Goal: Task Accomplishment & Management: Complete application form

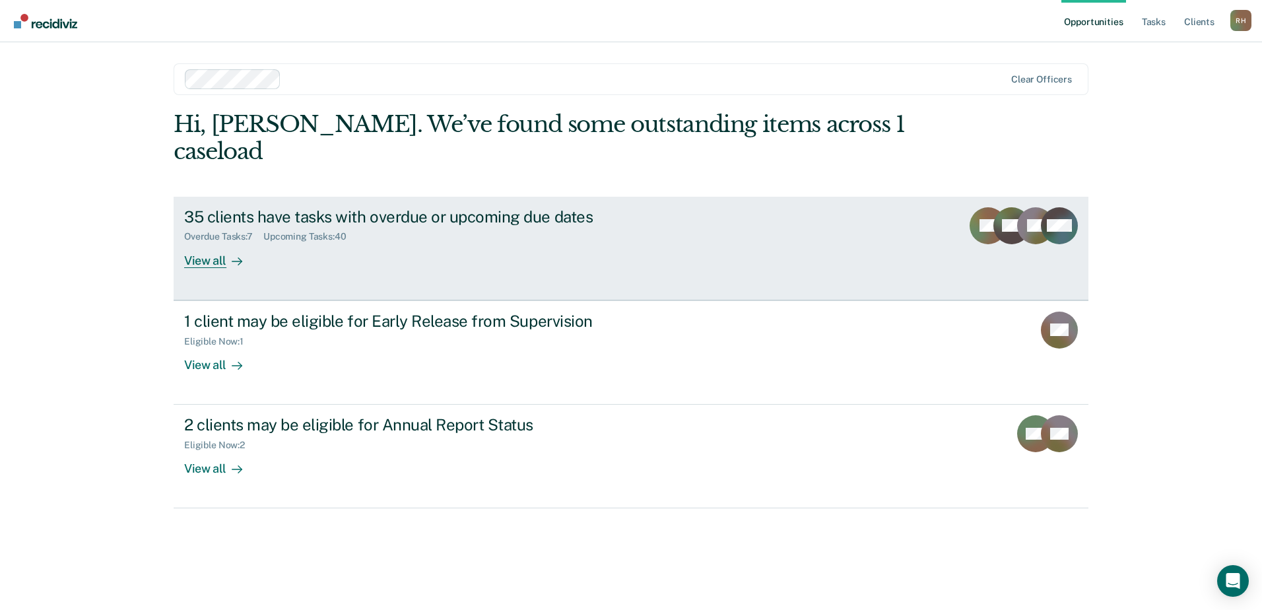
click at [214, 242] on div "View all" at bounding box center [221, 255] width 74 height 26
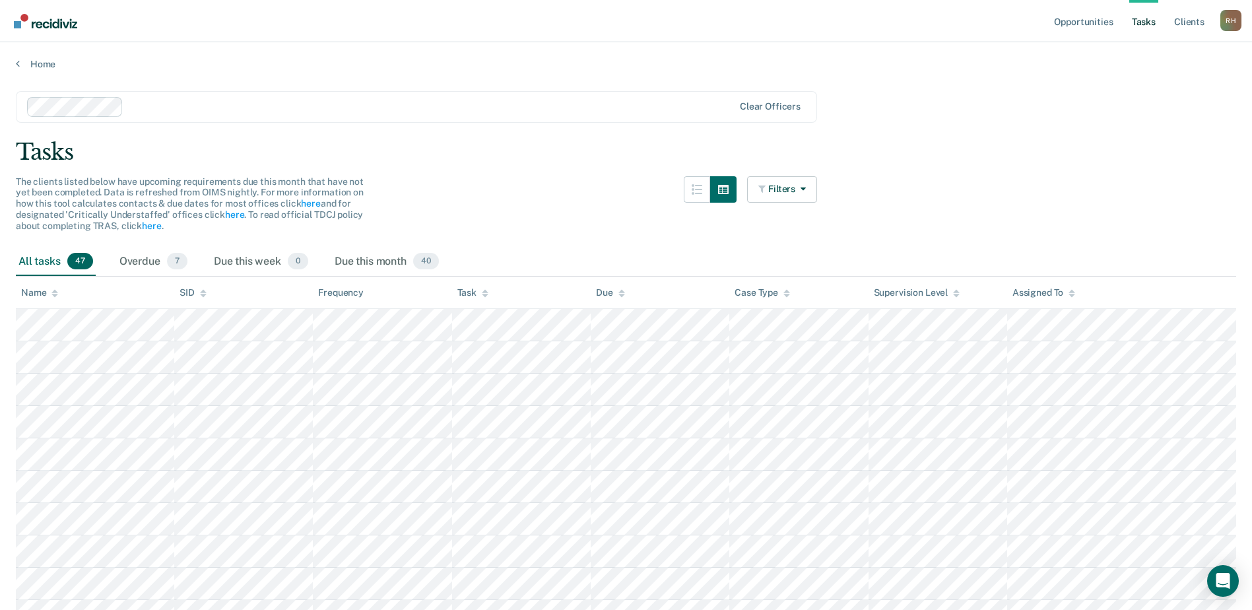
click at [487, 297] on icon at bounding box center [485, 293] width 7 height 9
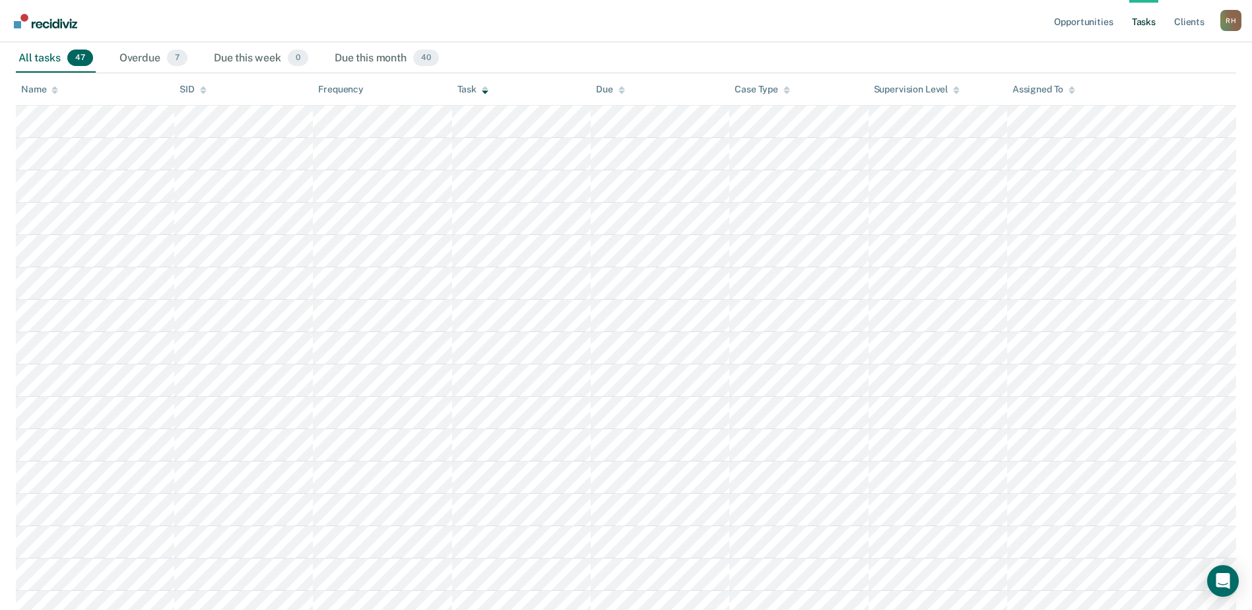
scroll to position [198, 0]
click at [1231, 24] on div "R H" at bounding box center [1231, 20] width 21 height 21
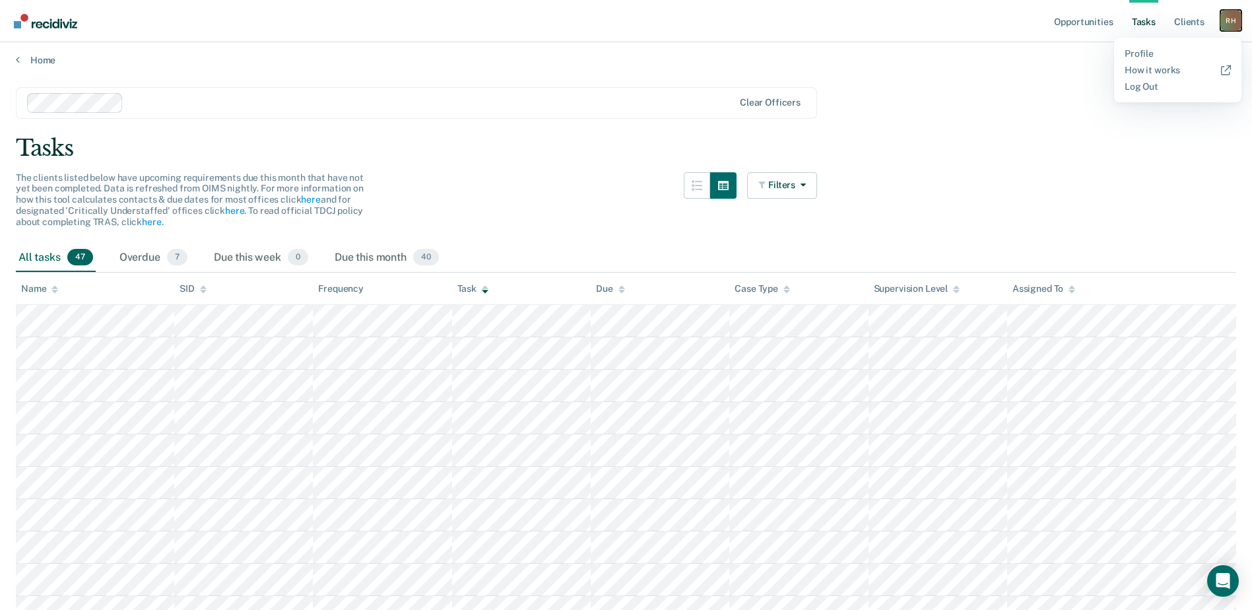
scroll to position [0, 0]
click at [26, 64] on link "Home" at bounding box center [626, 64] width 1221 height 12
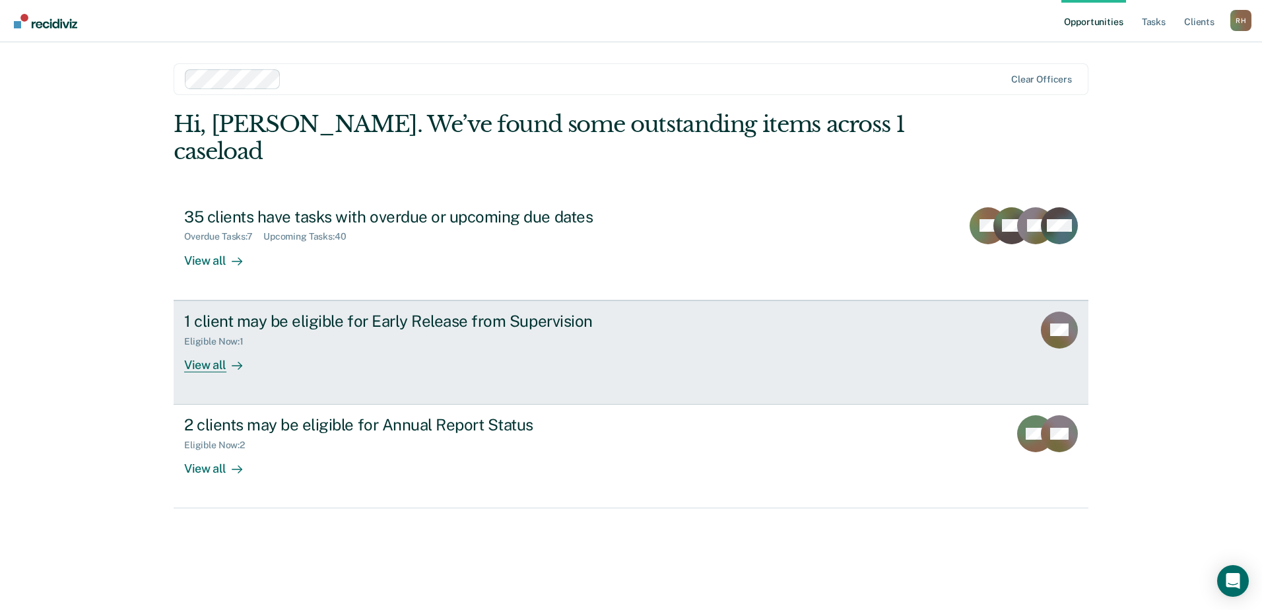
click at [473, 366] on link "1 client may be eligible for Early Release from Supervision Eligible Now : 1 Vi…" at bounding box center [631, 352] width 915 height 104
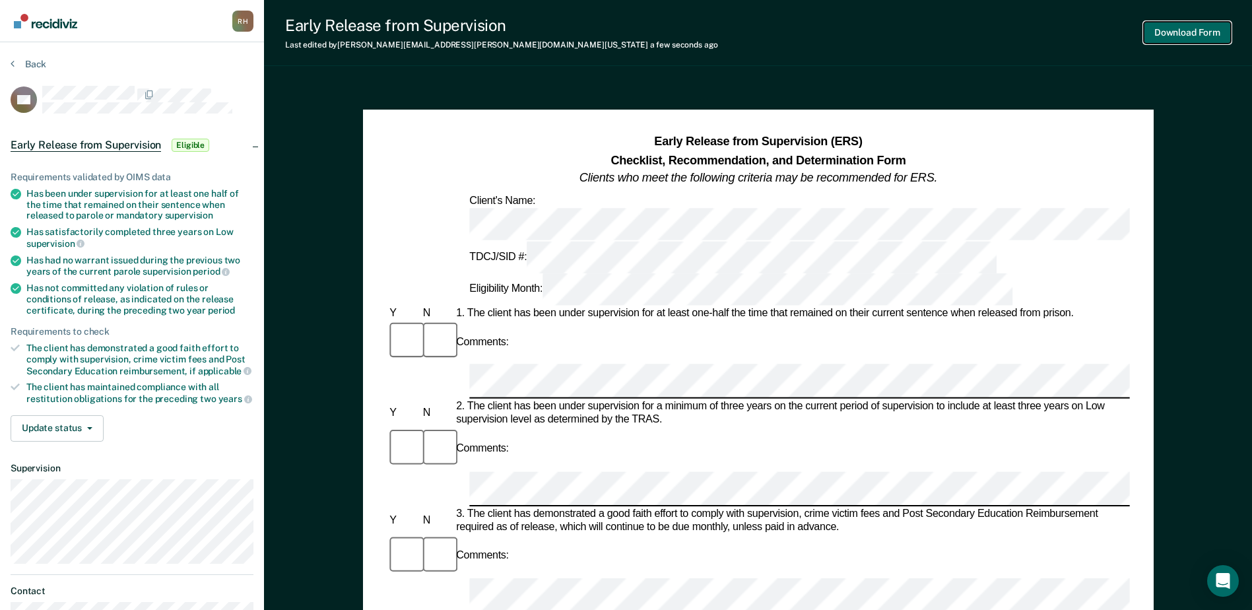
click at [1193, 30] on button "Download Form" at bounding box center [1187, 33] width 87 height 22
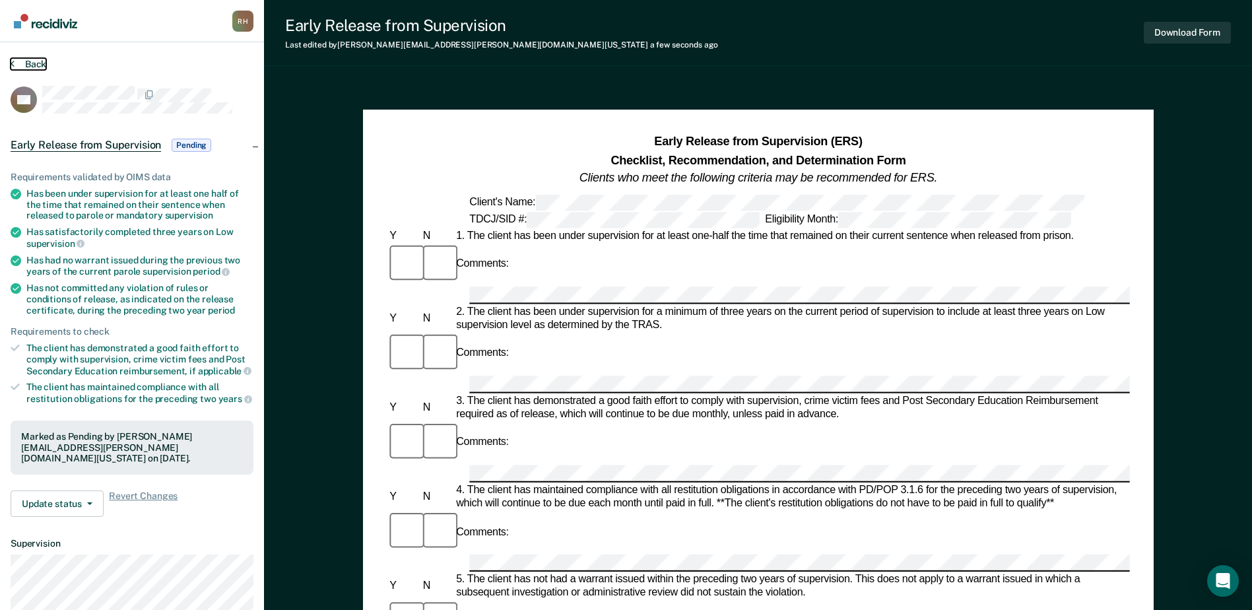
click at [18, 61] on button "Back" at bounding box center [29, 64] width 36 height 12
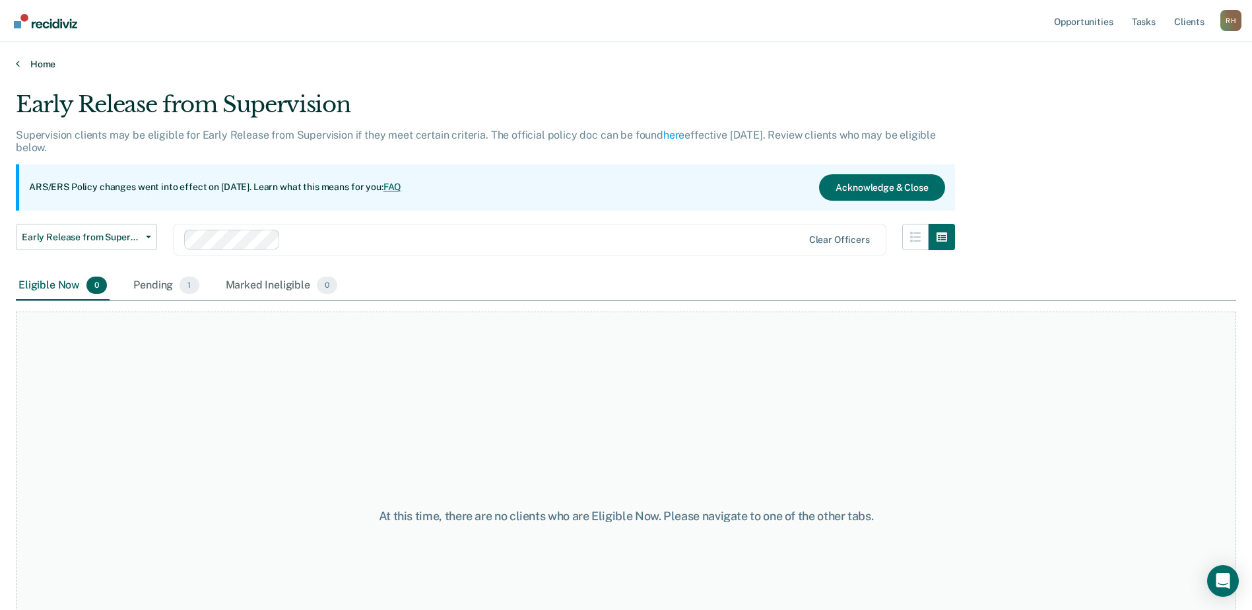
click at [17, 65] on icon at bounding box center [18, 63] width 4 height 11
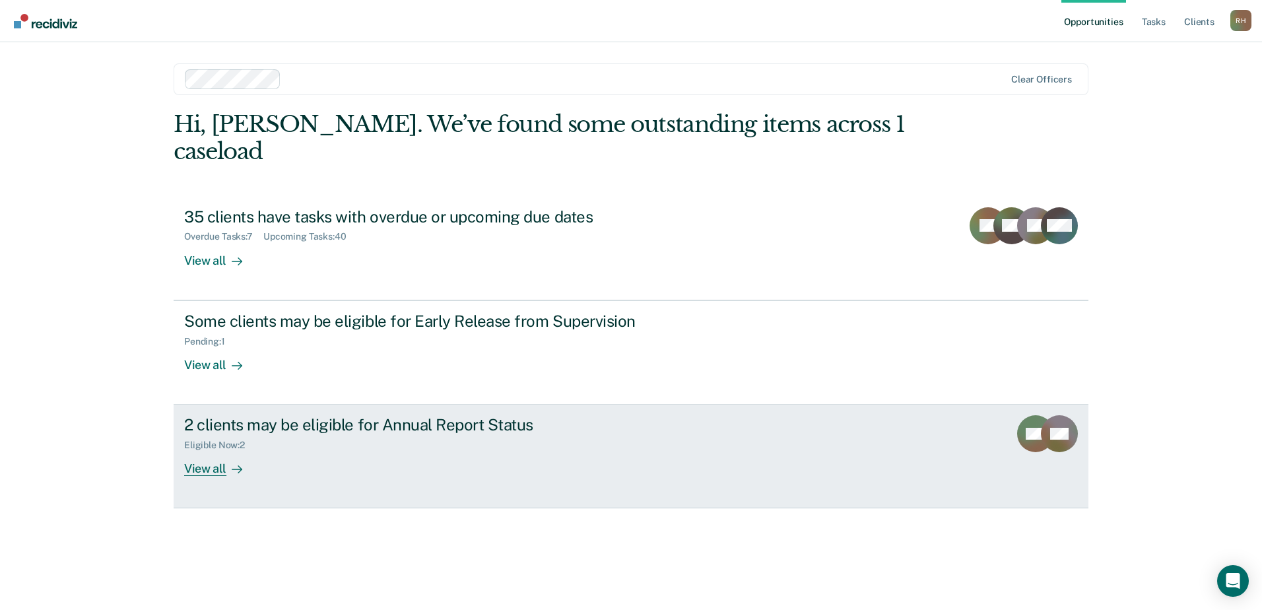
click at [607, 424] on div "2 clients may be eligible for Annual Report Status Eligible Now : 2 View all" at bounding box center [431, 445] width 495 height 61
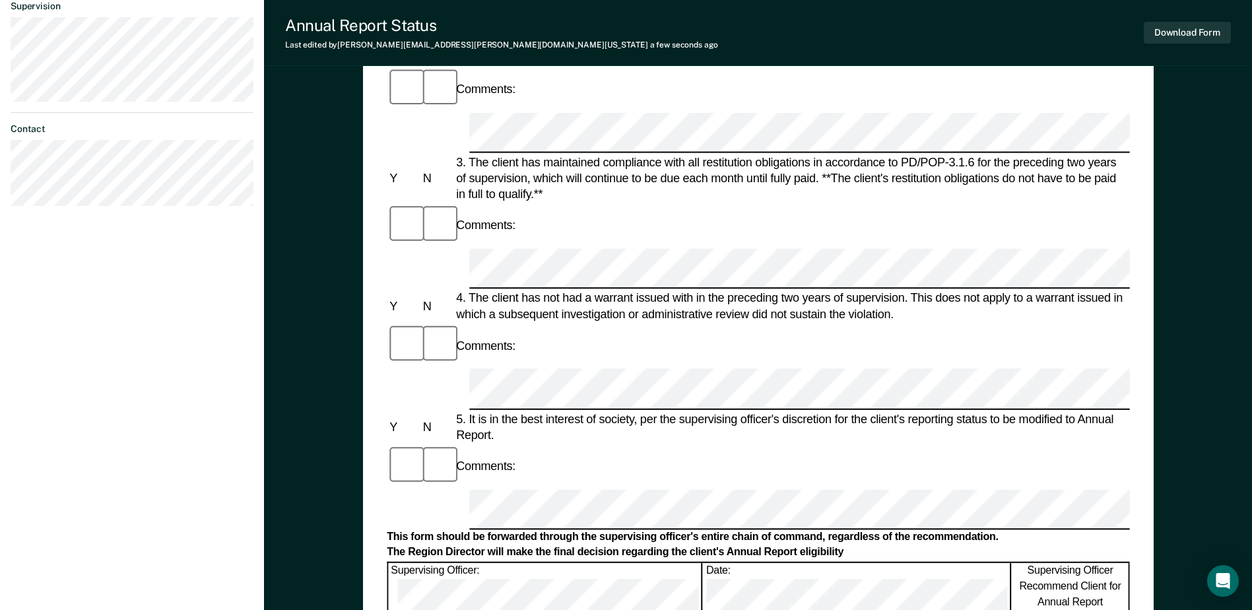
scroll to position [462, 0]
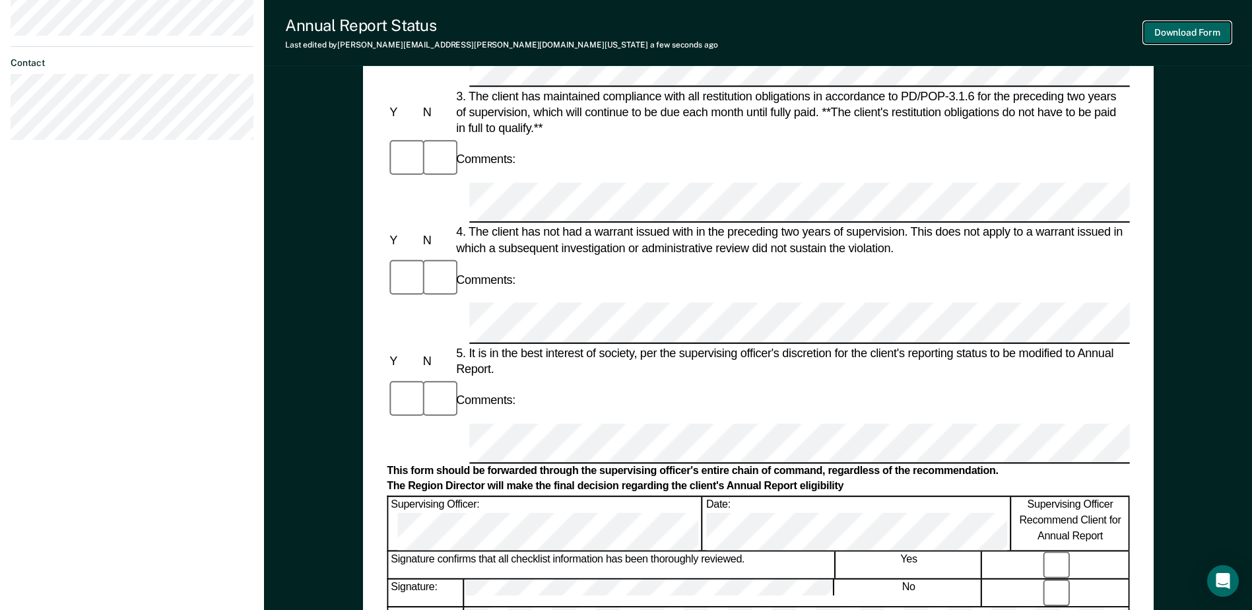
click at [1203, 36] on button "Download Form" at bounding box center [1187, 33] width 87 height 22
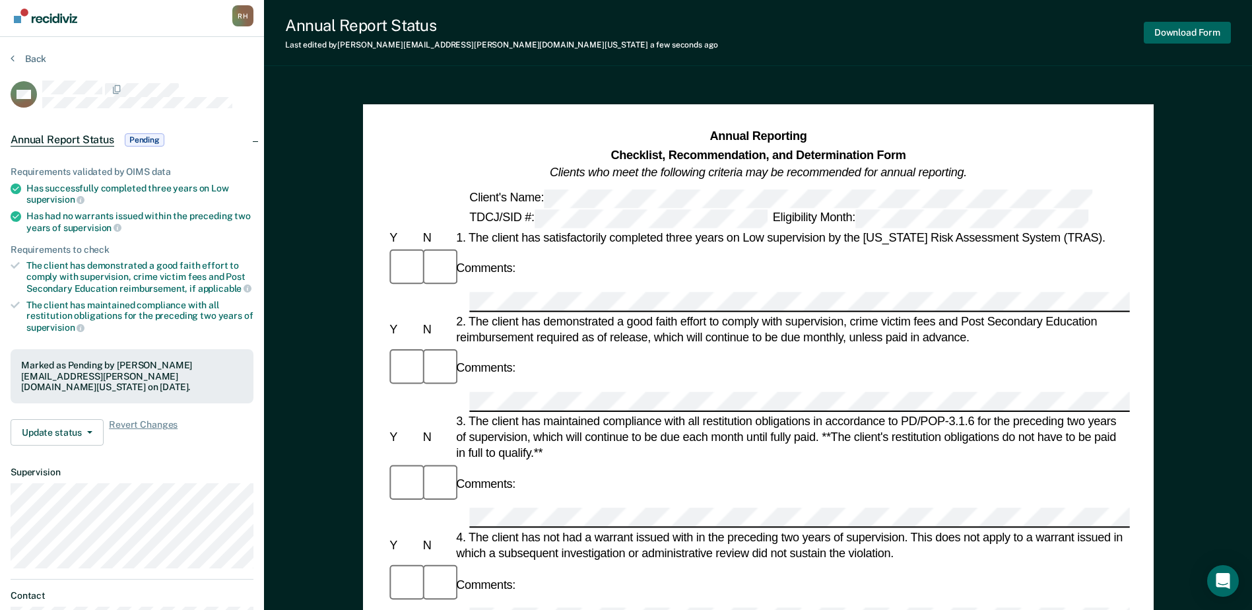
scroll to position [0, 0]
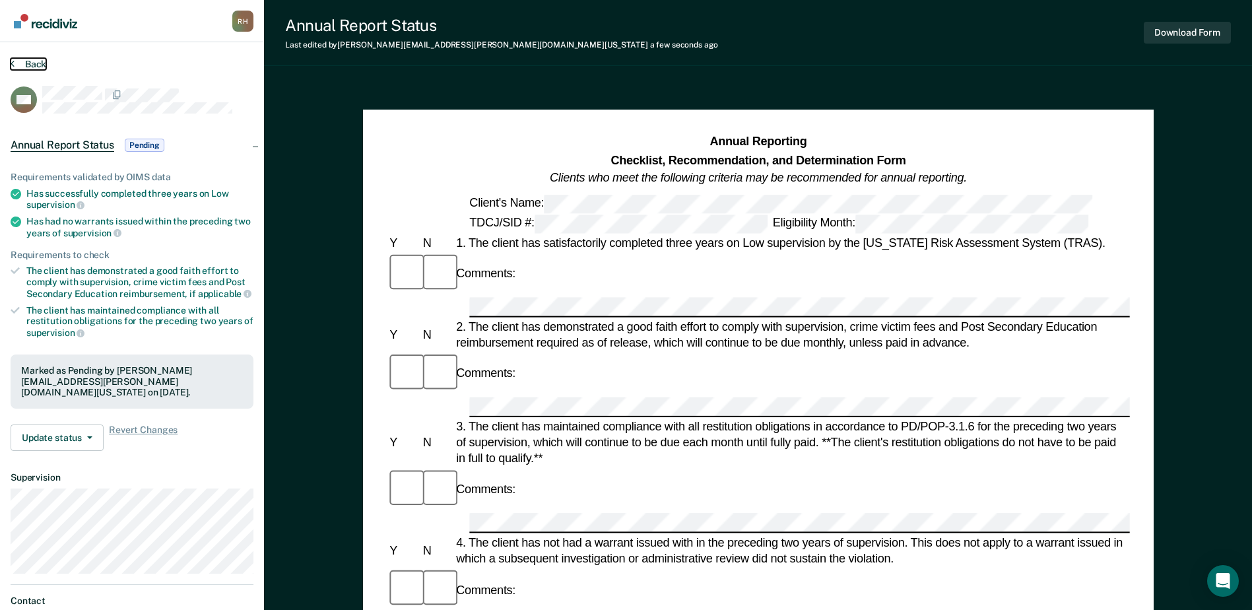
click at [17, 62] on button "Back" at bounding box center [29, 64] width 36 height 12
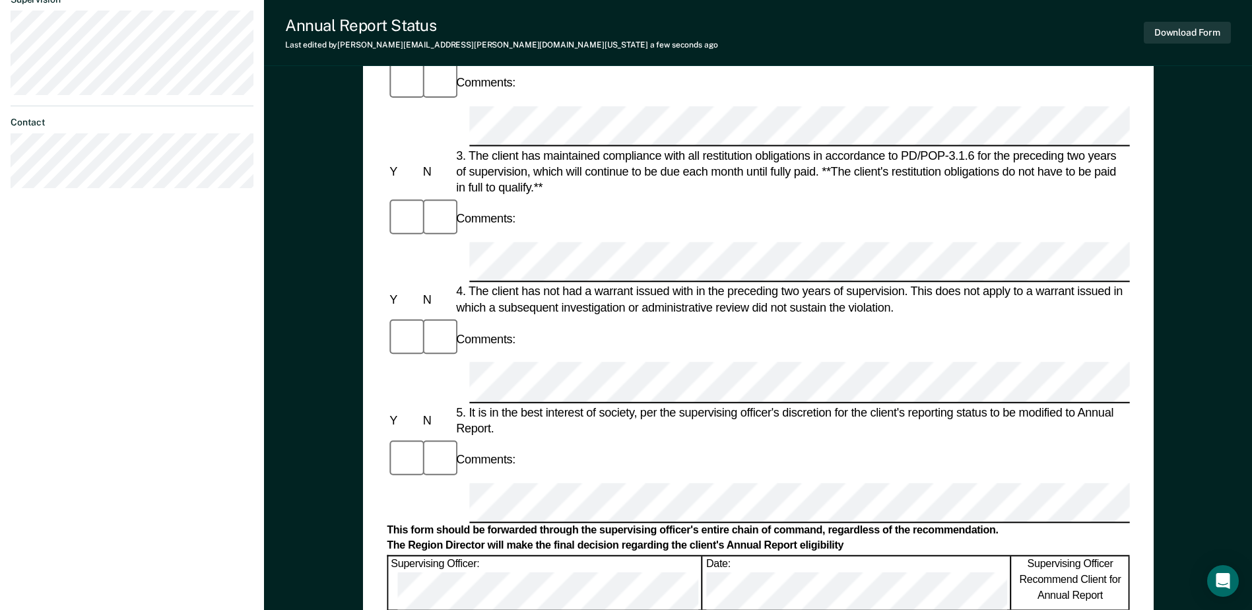
scroll to position [435, 0]
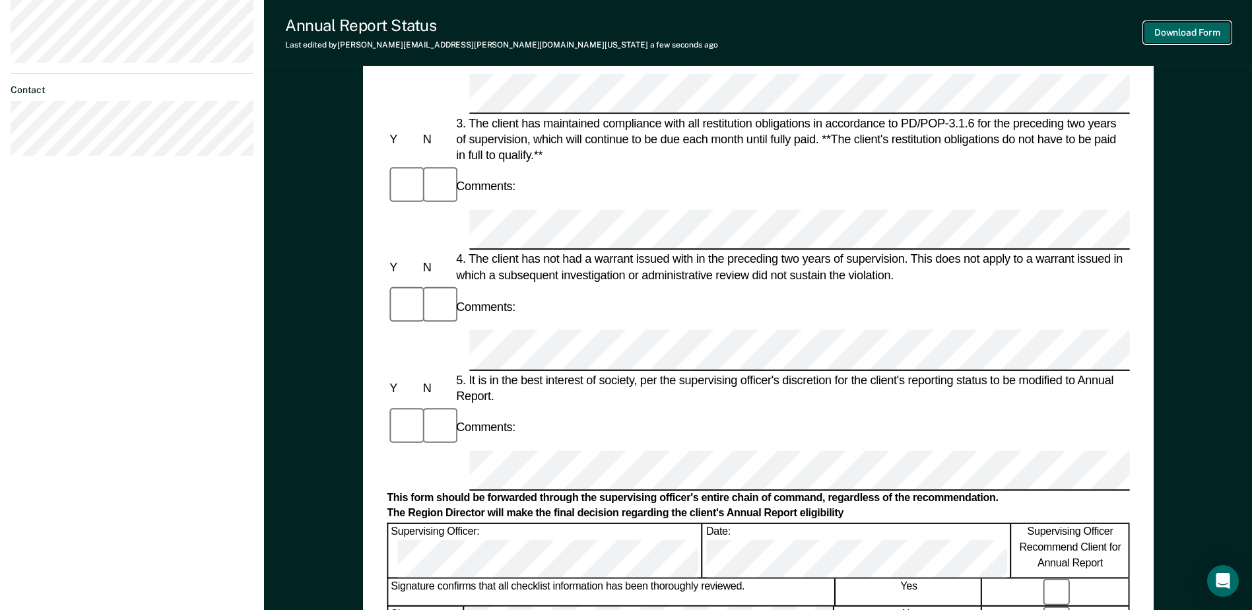
click at [1211, 35] on button "Download Form" at bounding box center [1187, 33] width 87 height 22
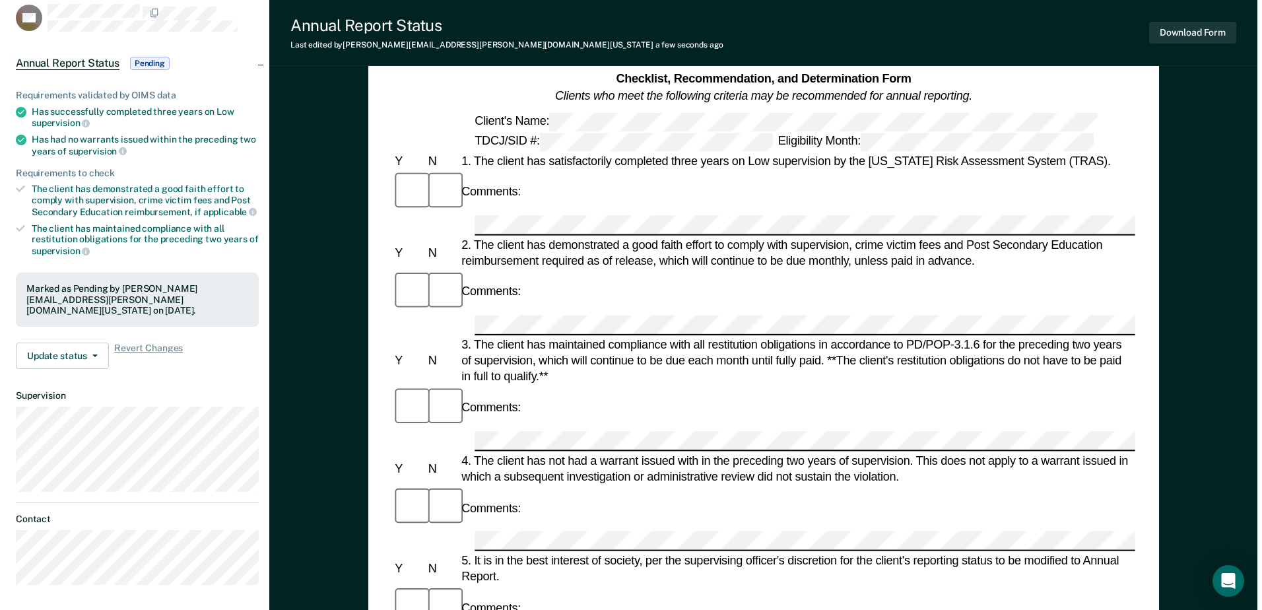
scroll to position [0, 0]
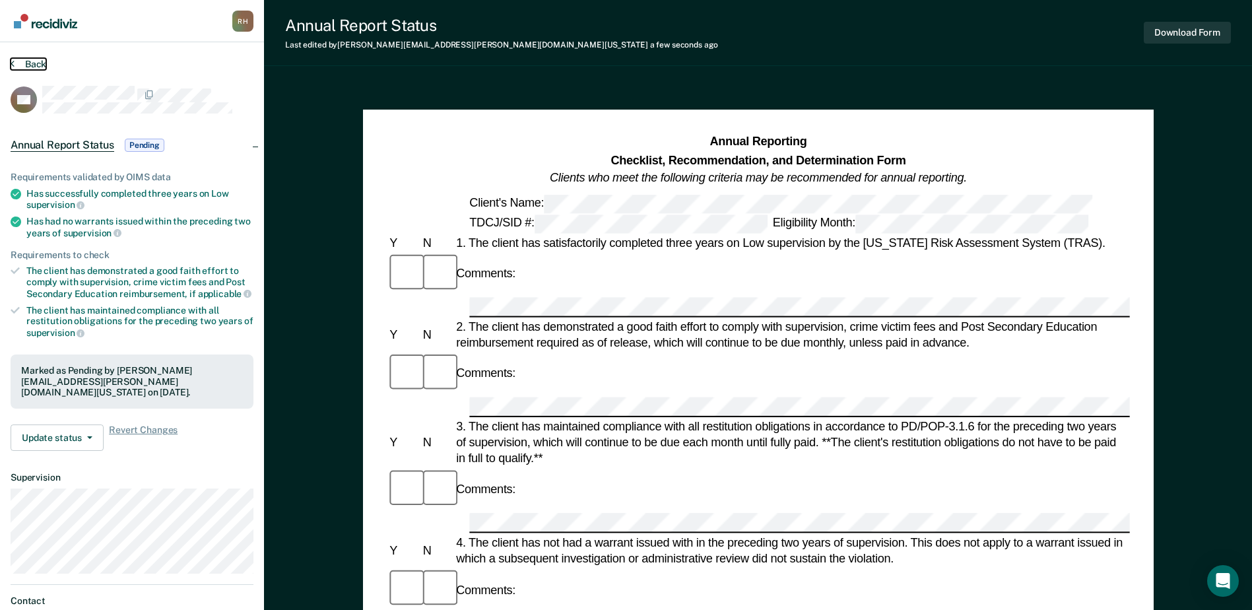
click at [13, 63] on icon at bounding box center [13, 63] width 4 height 11
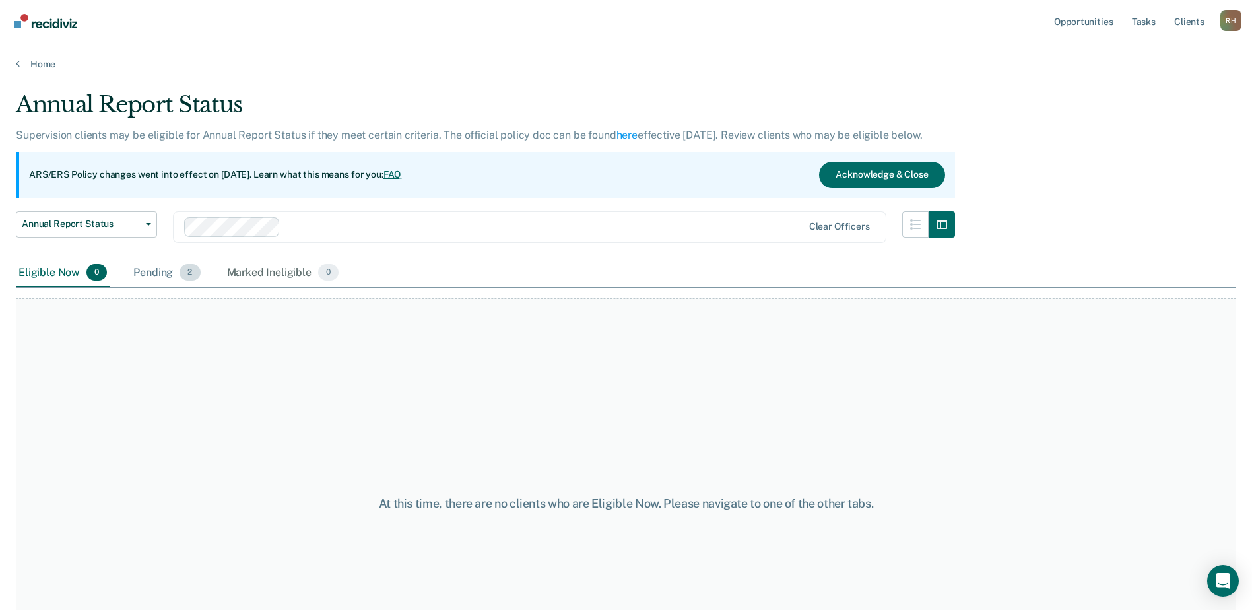
click at [171, 273] on div "Pending 2" at bounding box center [167, 273] width 72 height 29
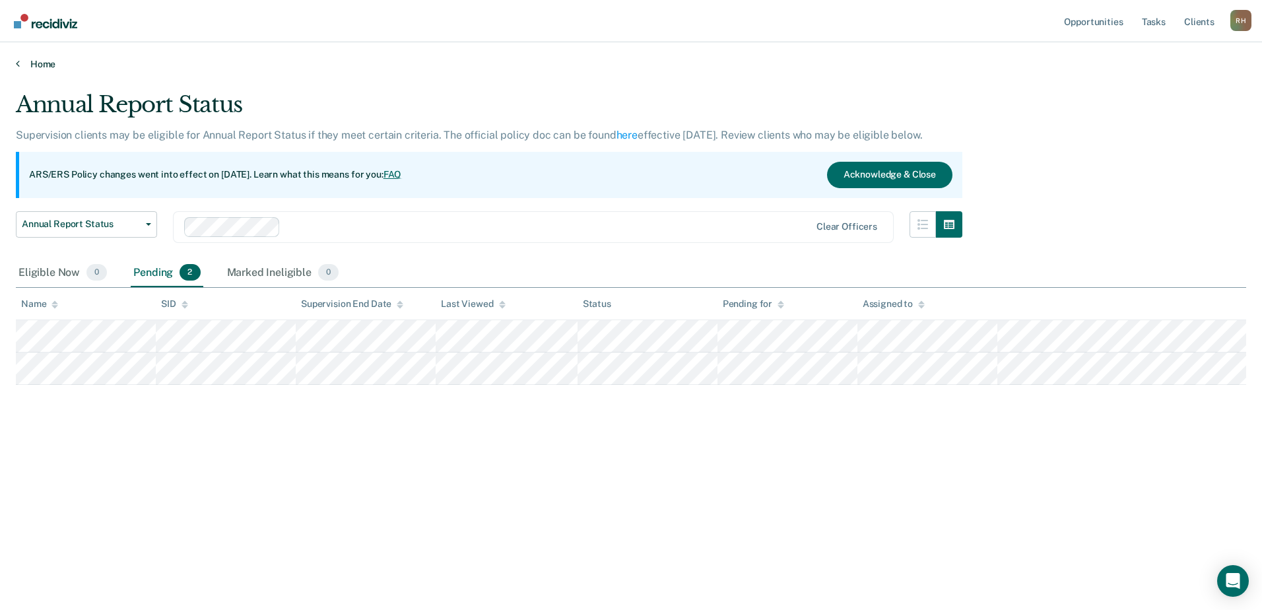
click at [43, 65] on link "Home" at bounding box center [631, 64] width 1231 height 12
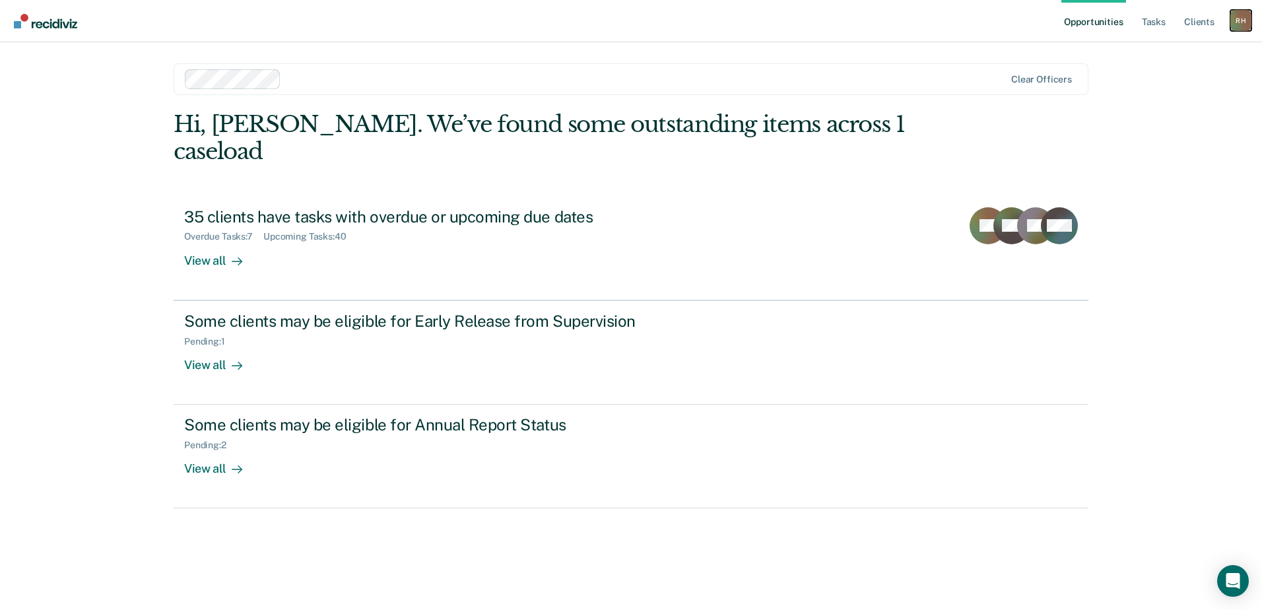
click at [1242, 23] on div "R H" at bounding box center [1241, 20] width 21 height 21
click at [1153, 86] on link "Log Out" at bounding box center [1188, 86] width 106 height 11
